Goal: Use online tool/utility: Utilize a website feature to perform a specific function

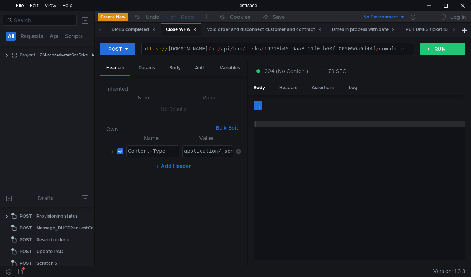
click at [456, 29] on span at bounding box center [454, 30] width 12 height 14
drag, startPoint x: 0, startPoint y: 0, endPoint x: 456, endPoint y: 29, distance: 456.7
click at [456, 29] on span at bounding box center [454, 30] width 12 height 14
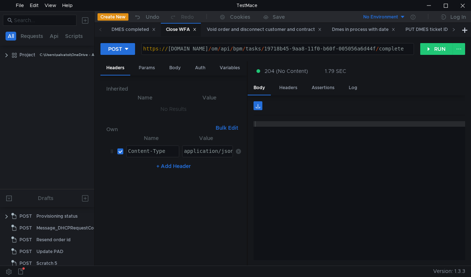
click at [456, 29] on span at bounding box center [454, 30] width 12 height 14
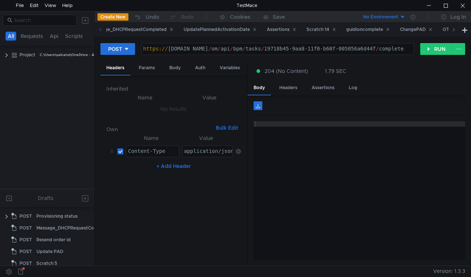
click at [456, 29] on span at bounding box center [454, 30] width 12 height 14
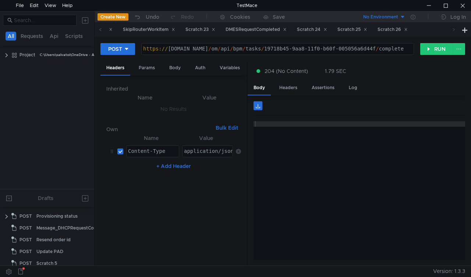
click at [456, 29] on span at bounding box center [454, 30] width 12 height 14
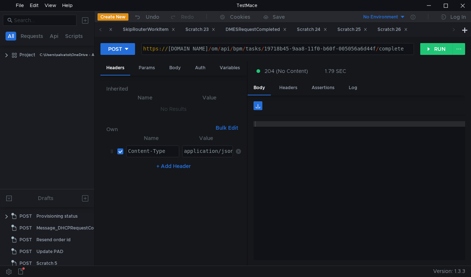
click at [456, 29] on span at bounding box center [454, 30] width 12 height 14
click at [215, 29] on div "Scratch 23" at bounding box center [201, 30] width 30 height 8
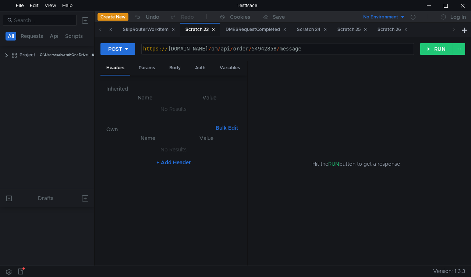
scroll to position [279, 0]
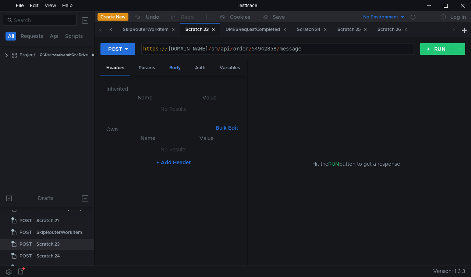
click at [173, 70] on div "Body" at bounding box center [174, 68] width 23 height 14
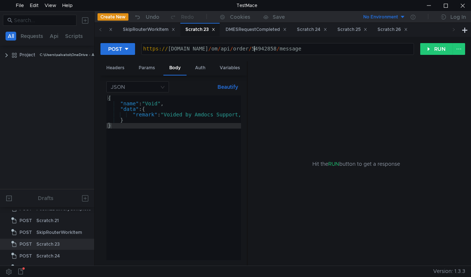
click at [254, 51] on div "https:// mbx.dfni.nl / om / api / order / 54942858 / message" at bounding box center [278, 54] width 272 height 17
paste textarea "4593"
click at [430, 49] on button "RUN" at bounding box center [436, 49] width 33 height 12
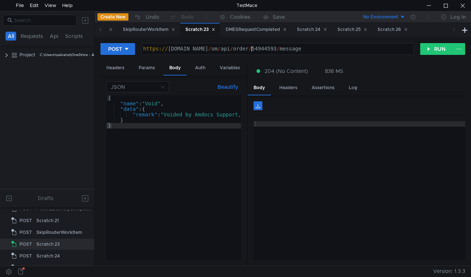
click at [253, 50] on div "https:// mbx.dfni.nl / om / api / order / 54944593 / message" at bounding box center [278, 54] width 272 height 17
paste textarea "472"
click at [426, 53] on button "RUN" at bounding box center [436, 49] width 33 height 12
click at [262, 48] on div "https:// mbx.dfni.nl / om / api / order / 54944472 / message" at bounding box center [278, 54] width 272 height 17
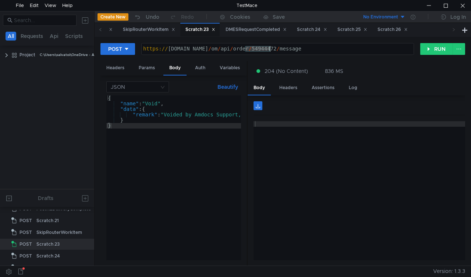
paste textarea "12070"
click at [262, 48] on div "https:// mbx.dfni.nl / om / api / order / 54944472 / message" at bounding box center [278, 54] width 272 height 17
click at [429, 51] on button "RUN" at bounding box center [436, 49] width 33 height 12
drag, startPoint x: 453, startPoint y: 32, endPoint x: 253, endPoint y: 49, distance: 200.6
click at [253, 49] on nz-tabset "DMES completed Close WFA Void order and disconnect customer and contract Dmes i…" at bounding box center [283, 144] width 377 height 243
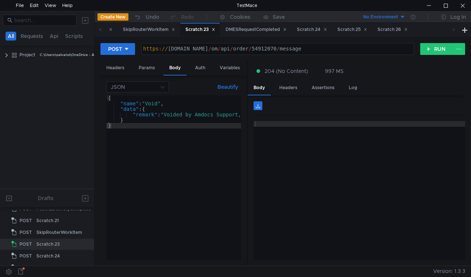
click at [253, 49] on div "https:// mbx.dfni.nl / om / api / order / 54912070 / message" at bounding box center [278, 54] width 272 height 17
paste textarea "3748458"
type textarea "https://mbx.dfni.nl/om/api/order/53748458/message"
click at [428, 48] on button "RUN" at bounding box center [436, 49] width 33 height 12
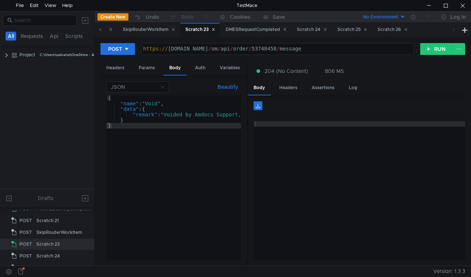
click at [105, 30] on span at bounding box center [101, 30] width 12 height 14
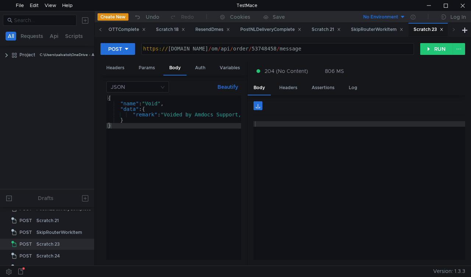
click at [105, 30] on span at bounding box center [101, 30] width 12 height 14
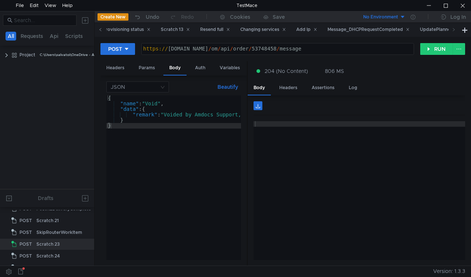
click at [105, 30] on span at bounding box center [101, 30] width 12 height 14
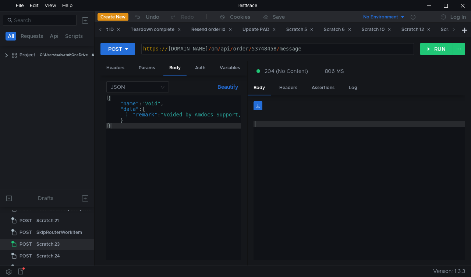
click at [105, 30] on span at bounding box center [101, 30] width 12 height 14
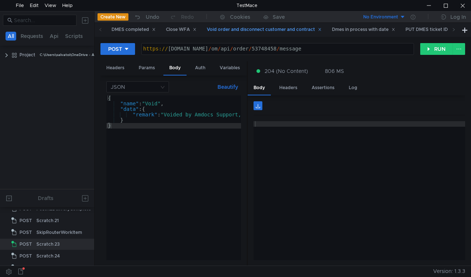
drag, startPoint x: 105, startPoint y: 30, endPoint x: 235, endPoint y: 26, distance: 130.0
click at [235, 26] on div "DMES completed Close WFA Void order and disconnect customer and contract Dmes i…" at bounding box center [278, 30] width 366 height 14
click at [235, 26] on div "Void order and disconnect customer and contract" at bounding box center [264, 30] width 115 height 8
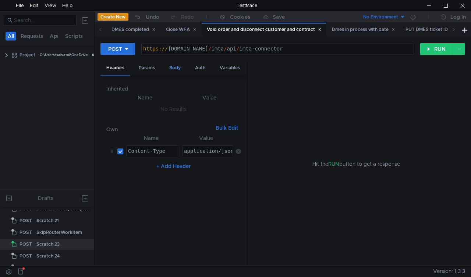
click at [172, 71] on div "Body" at bounding box center [174, 68] width 23 height 14
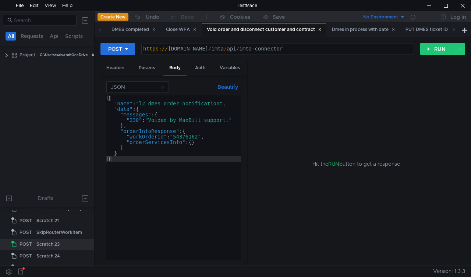
click at [189, 136] on div "{ "name" : "l2_dmes_order_notification" , "data" : { "messages" : { "230" : "Vo…" at bounding box center [173, 183] width 135 height 176
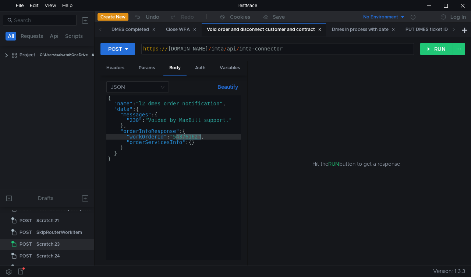
click at [189, 136] on div "{ "name" : "l2_dmes_order_notification" , "data" : { "messages" : { "230" : "Vo…" at bounding box center [173, 183] width 135 height 176
paste textarea "3748458"
type textarea ""workOrderId": "53748458","
click at [441, 43] on div "POST https:// mbx.dfni.nl / imta / api / imta-connector ההההההההההההההההההההההה…" at bounding box center [283, 52] width 365 height 18
click at [435, 45] on button "RUN" at bounding box center [436, 49] width 33 height 12
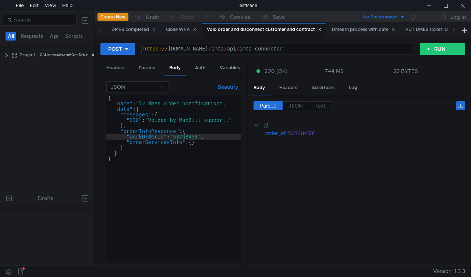
scroll to position [279, 0]
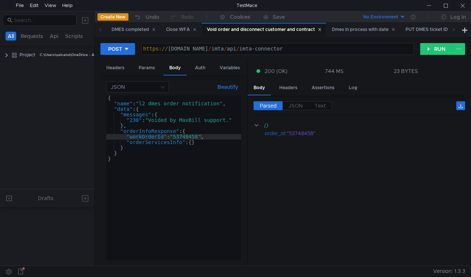
scroll to position [279, 0]
